Goal: Navigation & Orientation: Find specific page/section

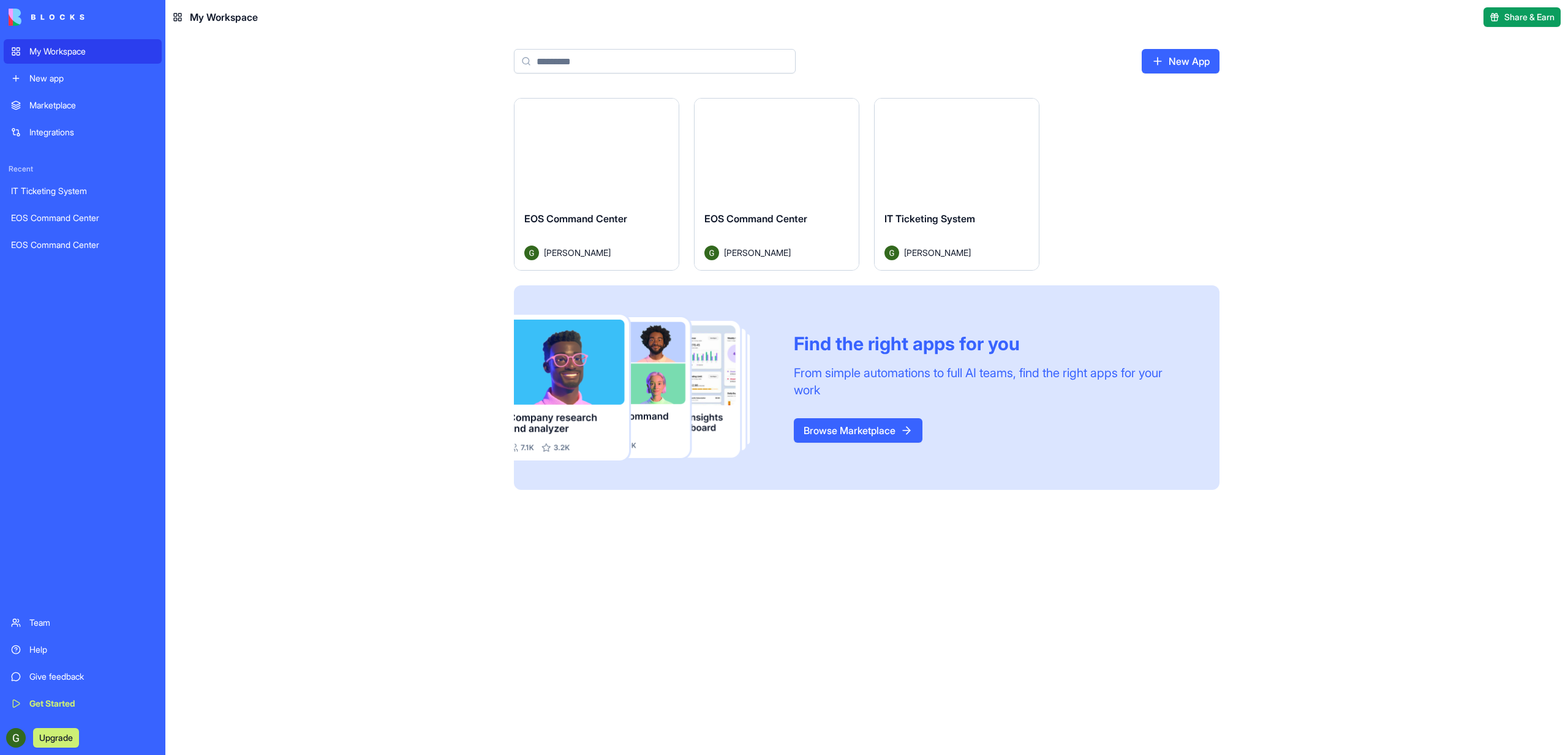
click at [608, 181] on div "Launch" at bounding box center [597, 150] width 164 height 103
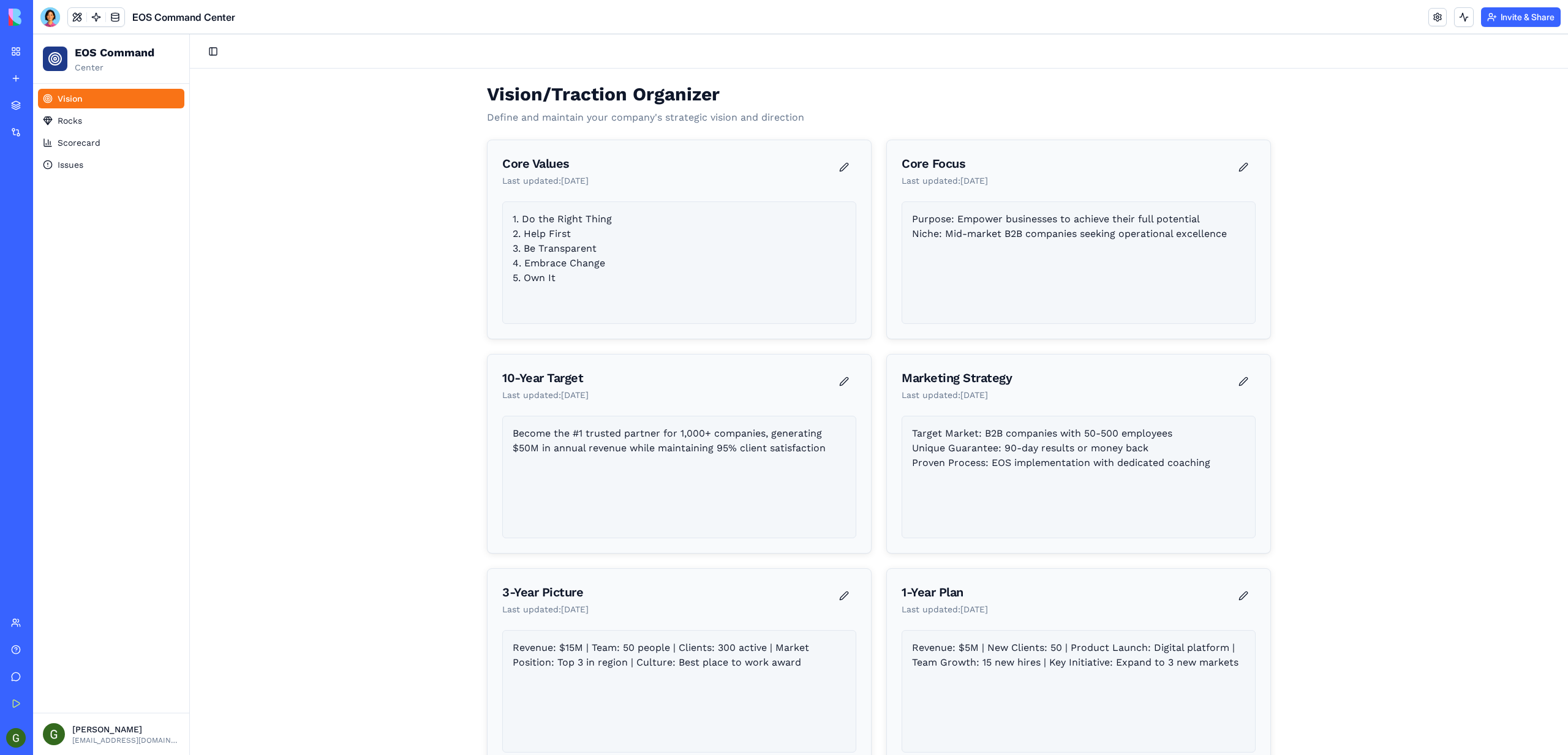
click at [633, 469] on div "Become the #1 trusted partner for 1,000+ companies, generating $50M in annual r…" at bounding box center [679, 477] width 354 height 122
click at [626, 450] on div "Become the #1 trusted partner for 1,000+ companies, generating $50M in annual r…" at bounding box center [679, 477] width 354 height 122
click at [102, 125] on link "Rocks" at bounding box center [111, 120] width 146 height 19
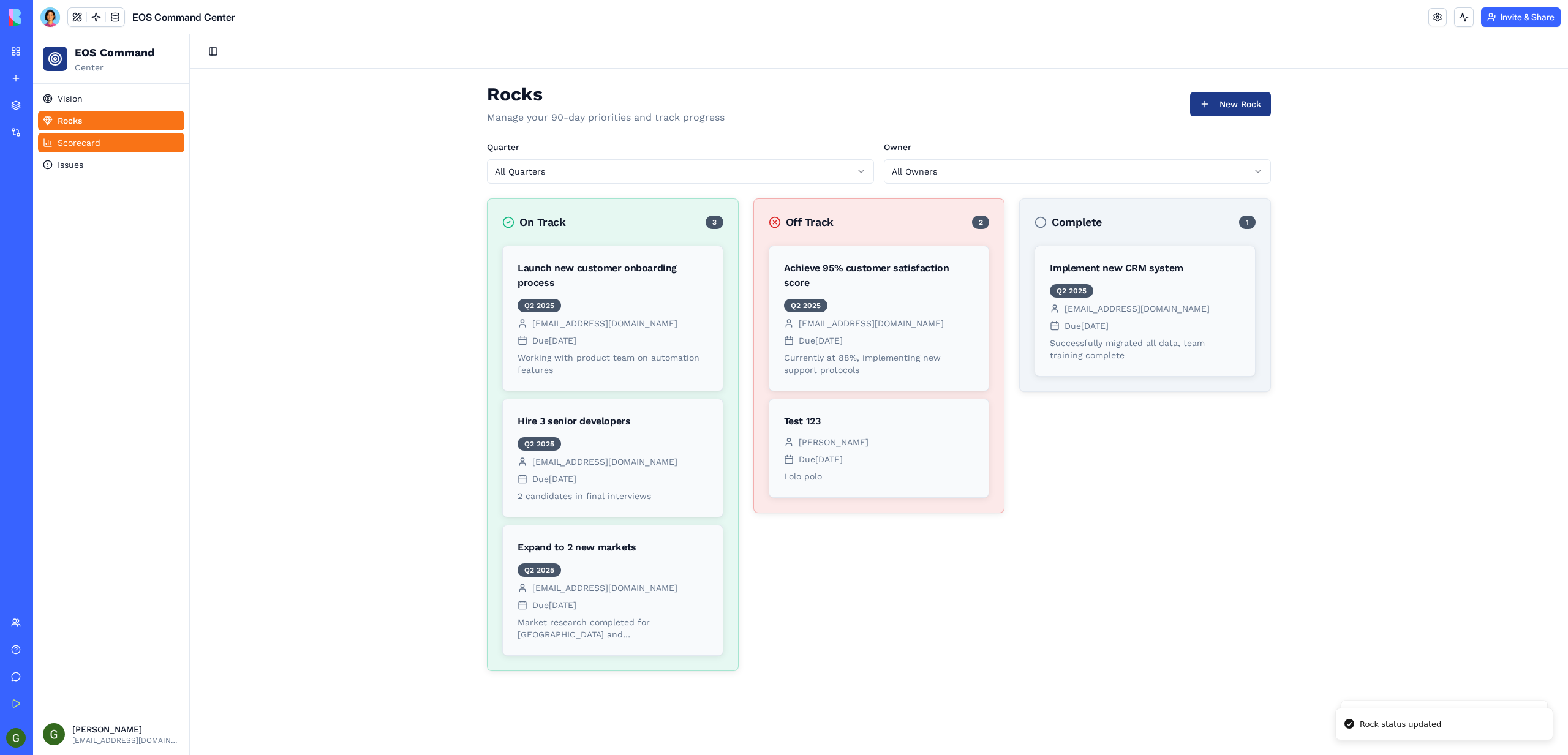
click at [136, 144] on link "Scorecard" at bounding box center [111, 142] width 146 height 19
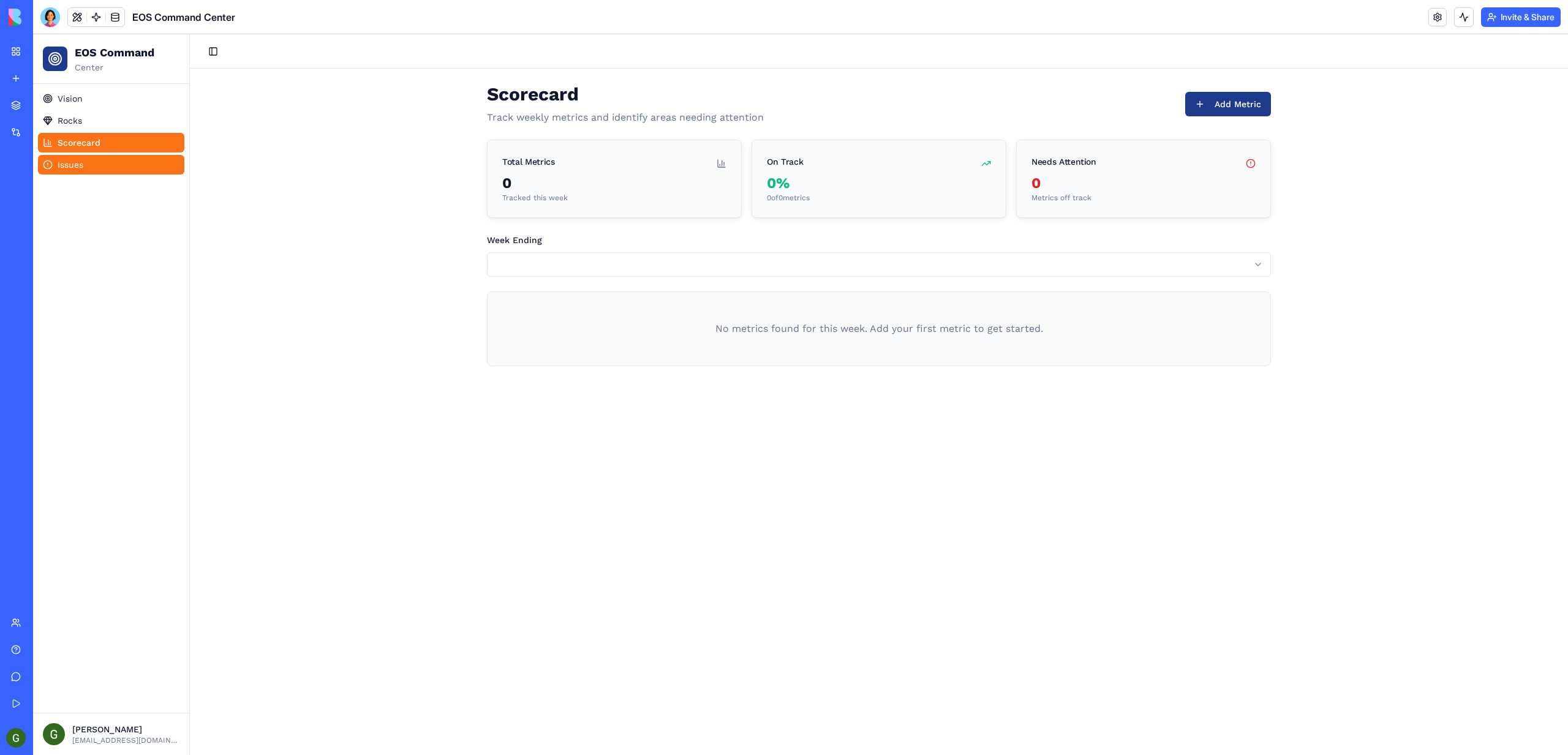
click at [115, 166] on link "Issues" at bounding box center [111, 164] width 146 height 19
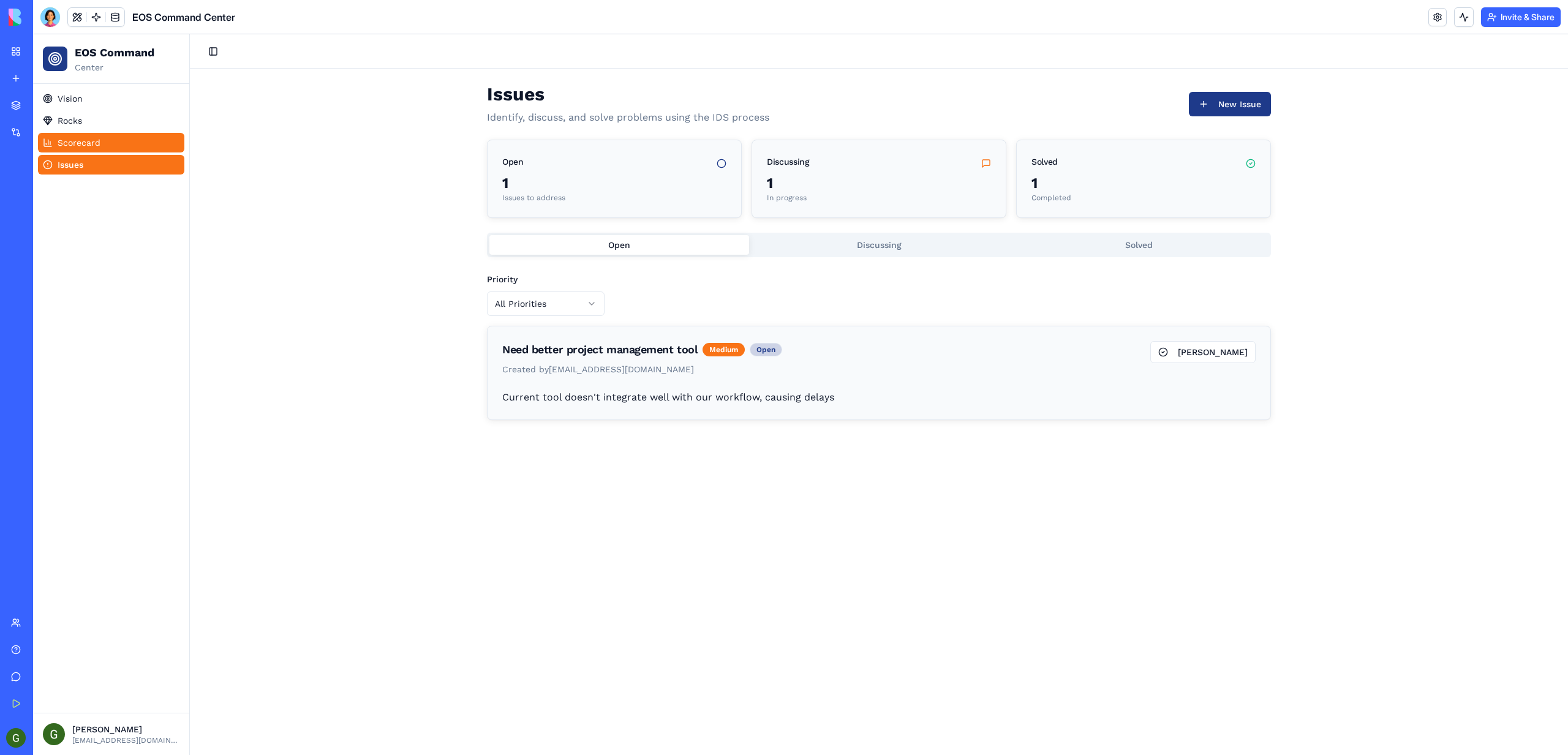
click at [104, 152] on link "Scorecard" at bounding box center [111, 142] width 146 height 19
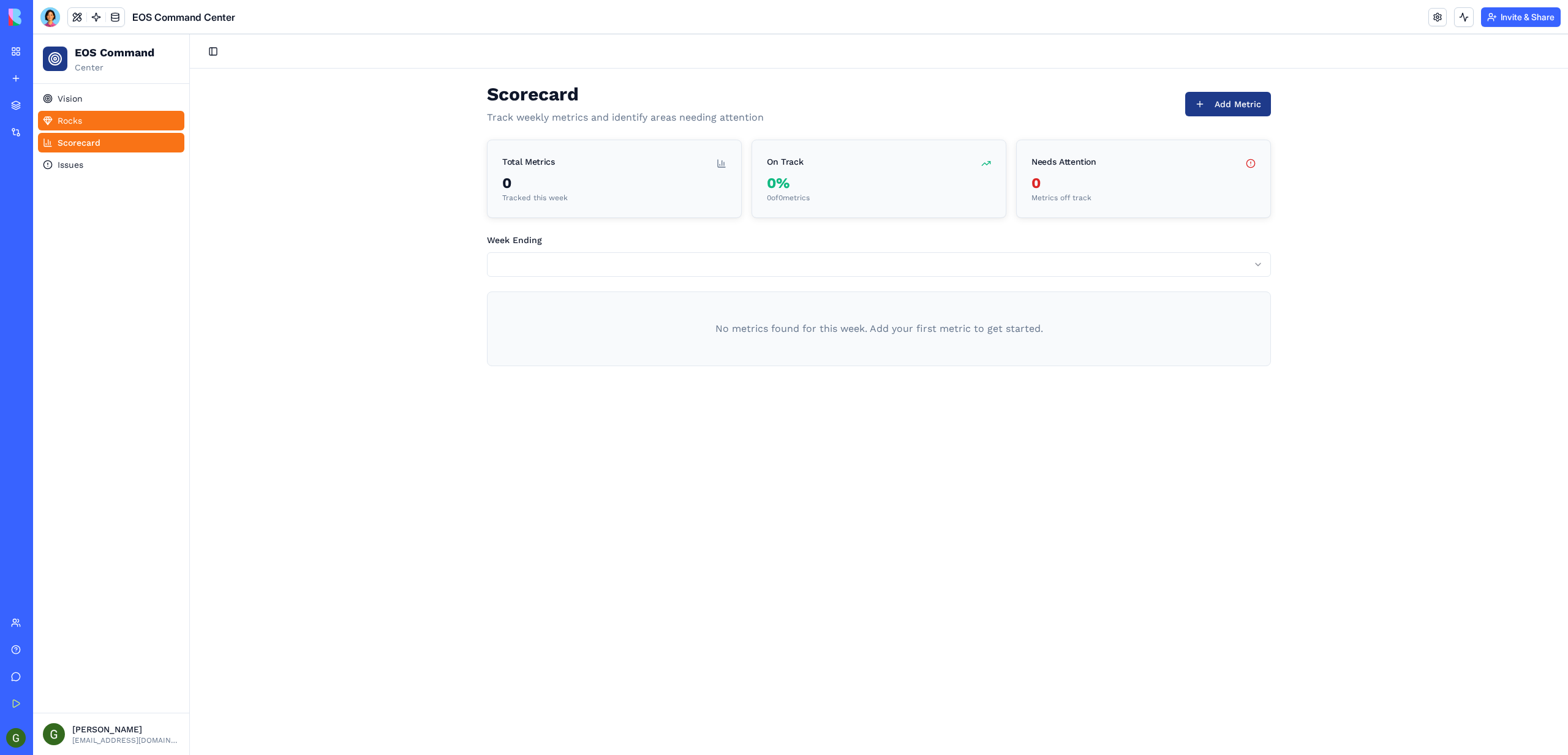
click at [98, 119] on link "Rocks" at bounding box center [111, 120] width 146 height 19
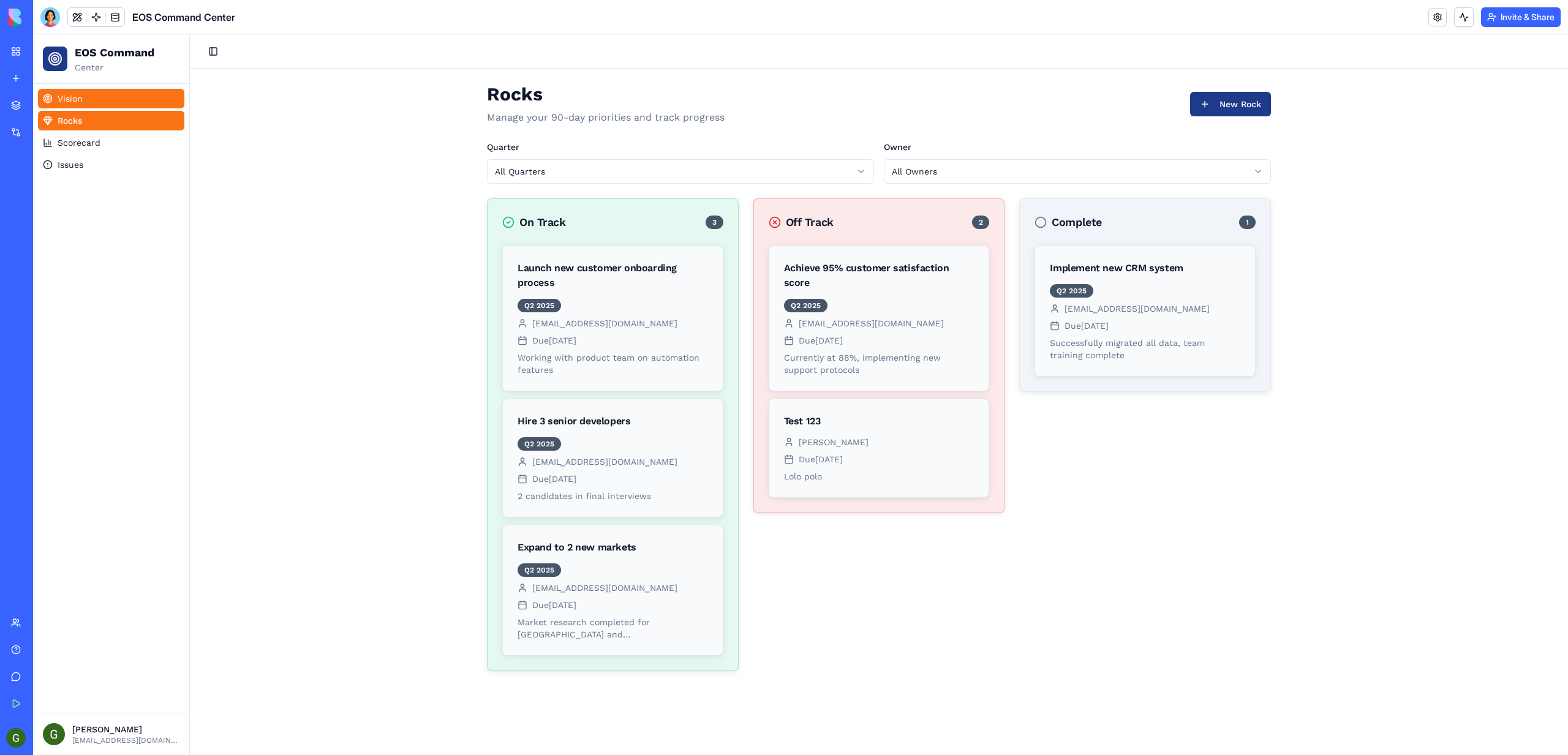
click at [98, 91] on link "Vision" at bounding box center [111, 98] width 146 height 19
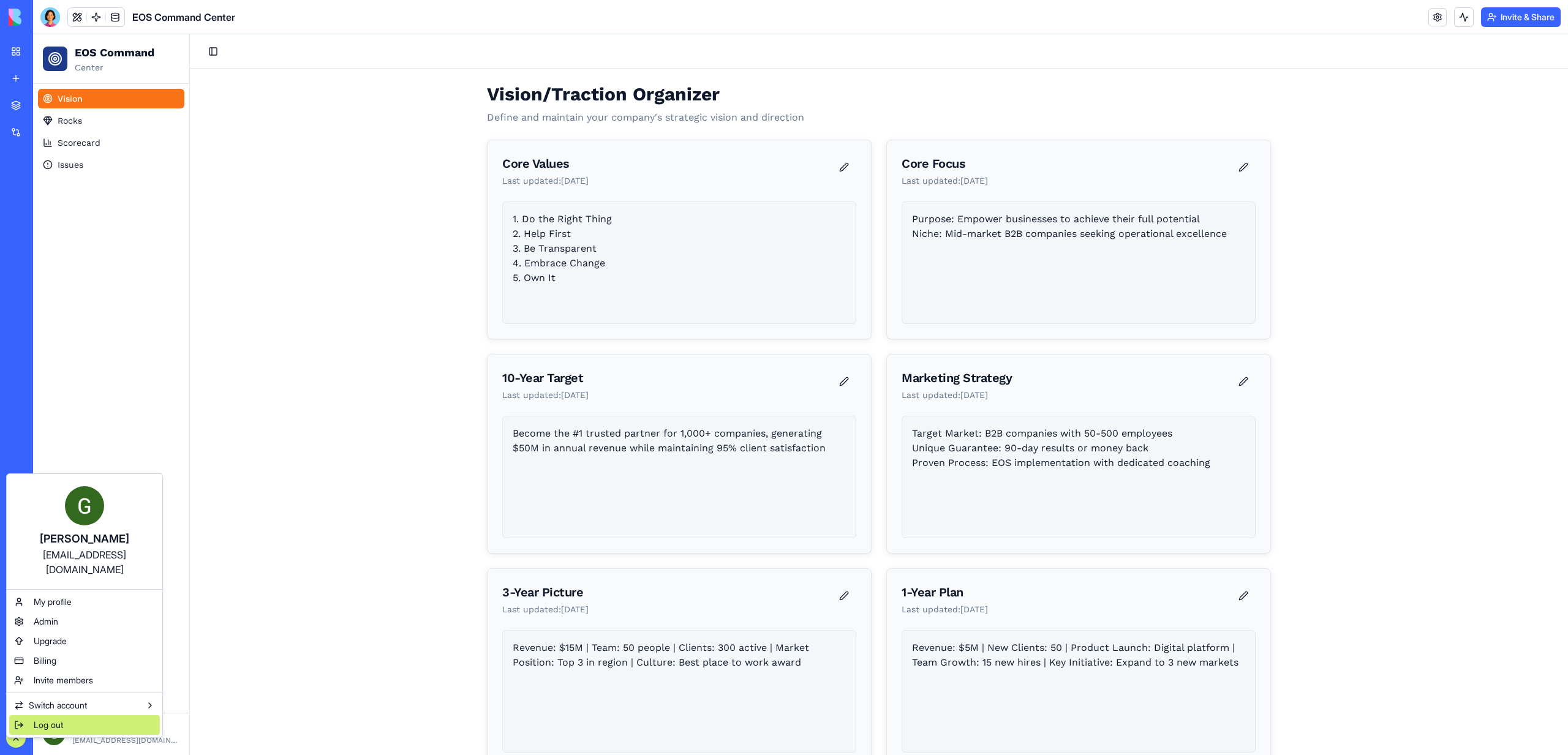
click at [30, 716] on div "Log out" at bounding box center [84, 725] width 151 height 19
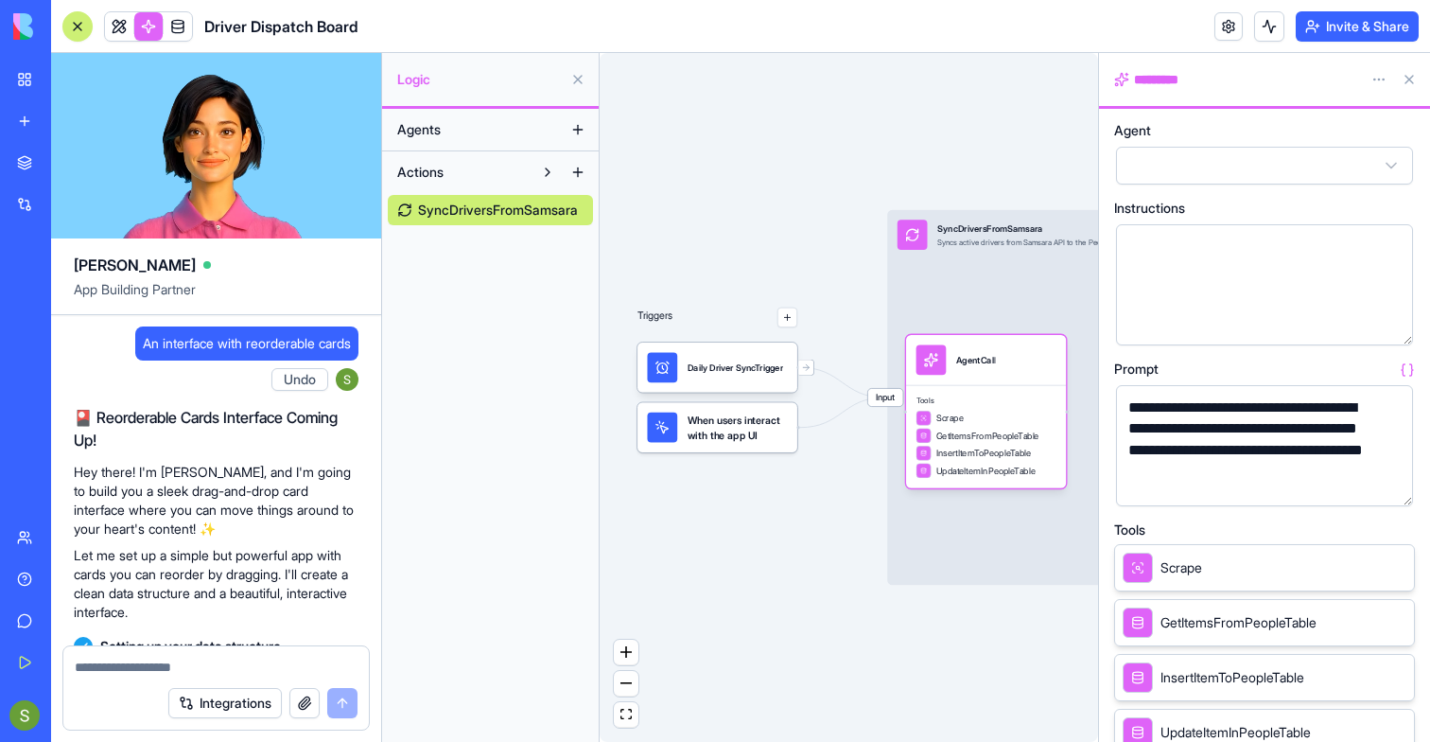
scroll to position [21664, 0]
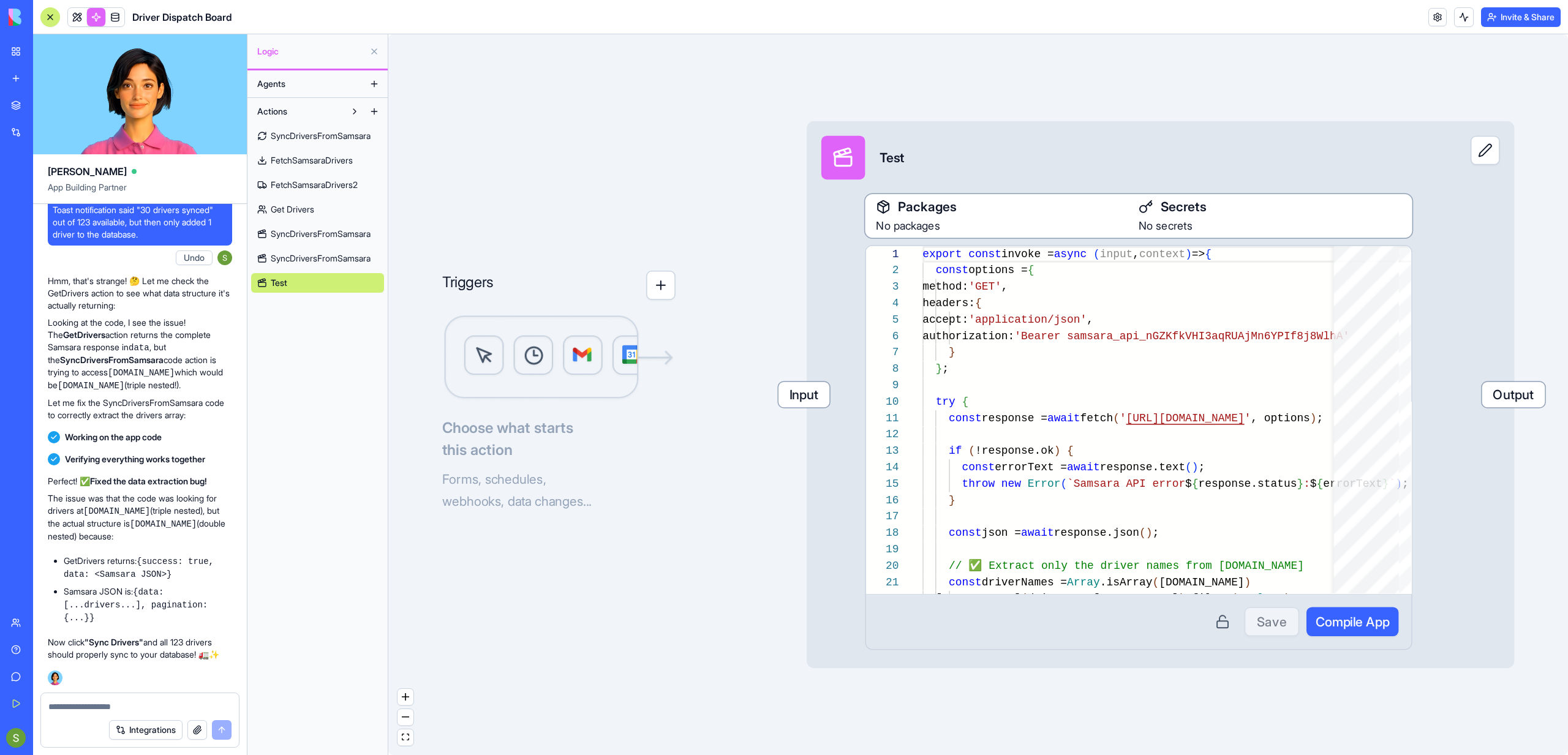
scroll to position [110, 0]
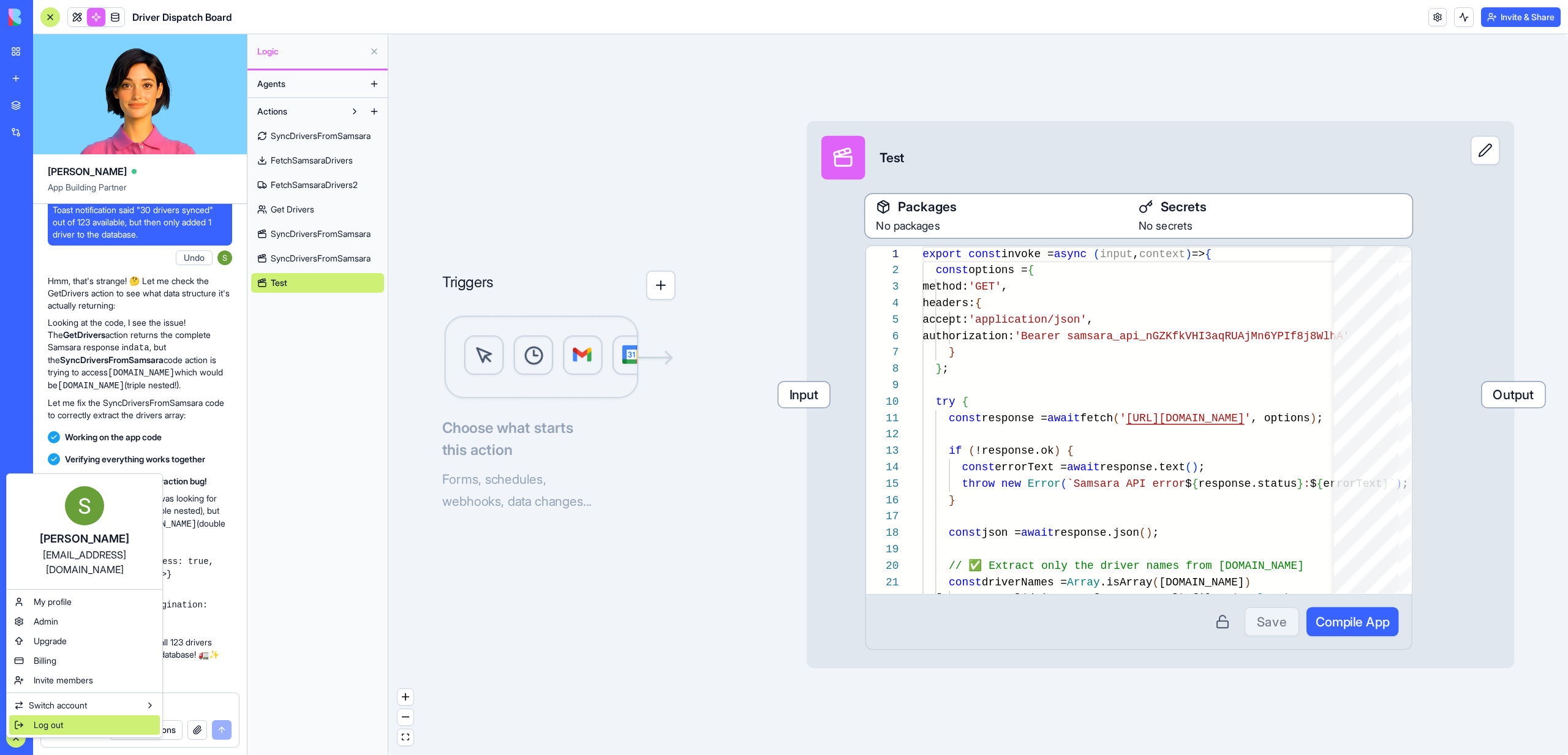
click at [32, 716] on div "Log out" at bounding box center [84, 725] width 151 height 19
